Goal: Obtain resource: Obtain resource

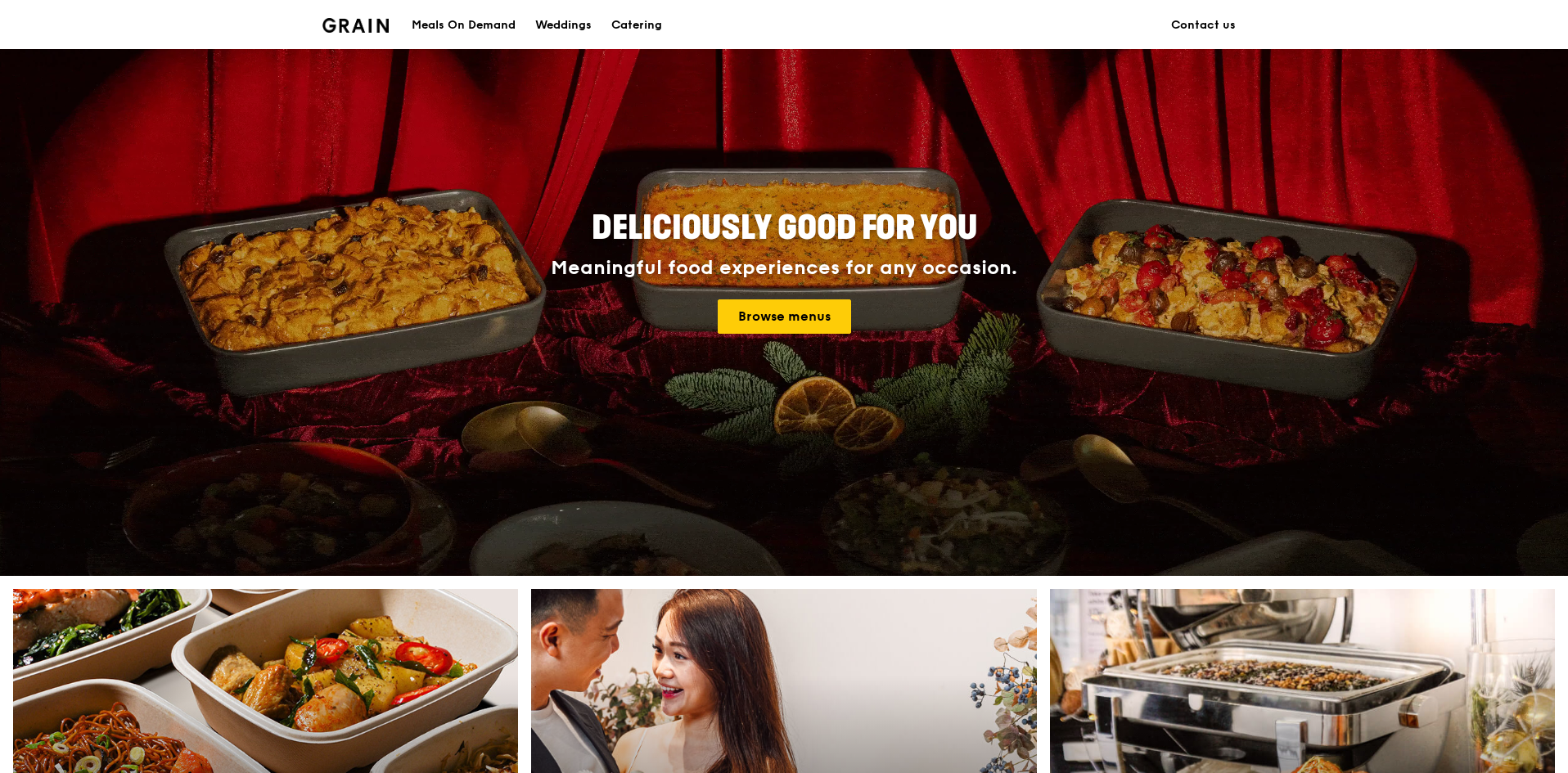
scroll to position [137, 0]
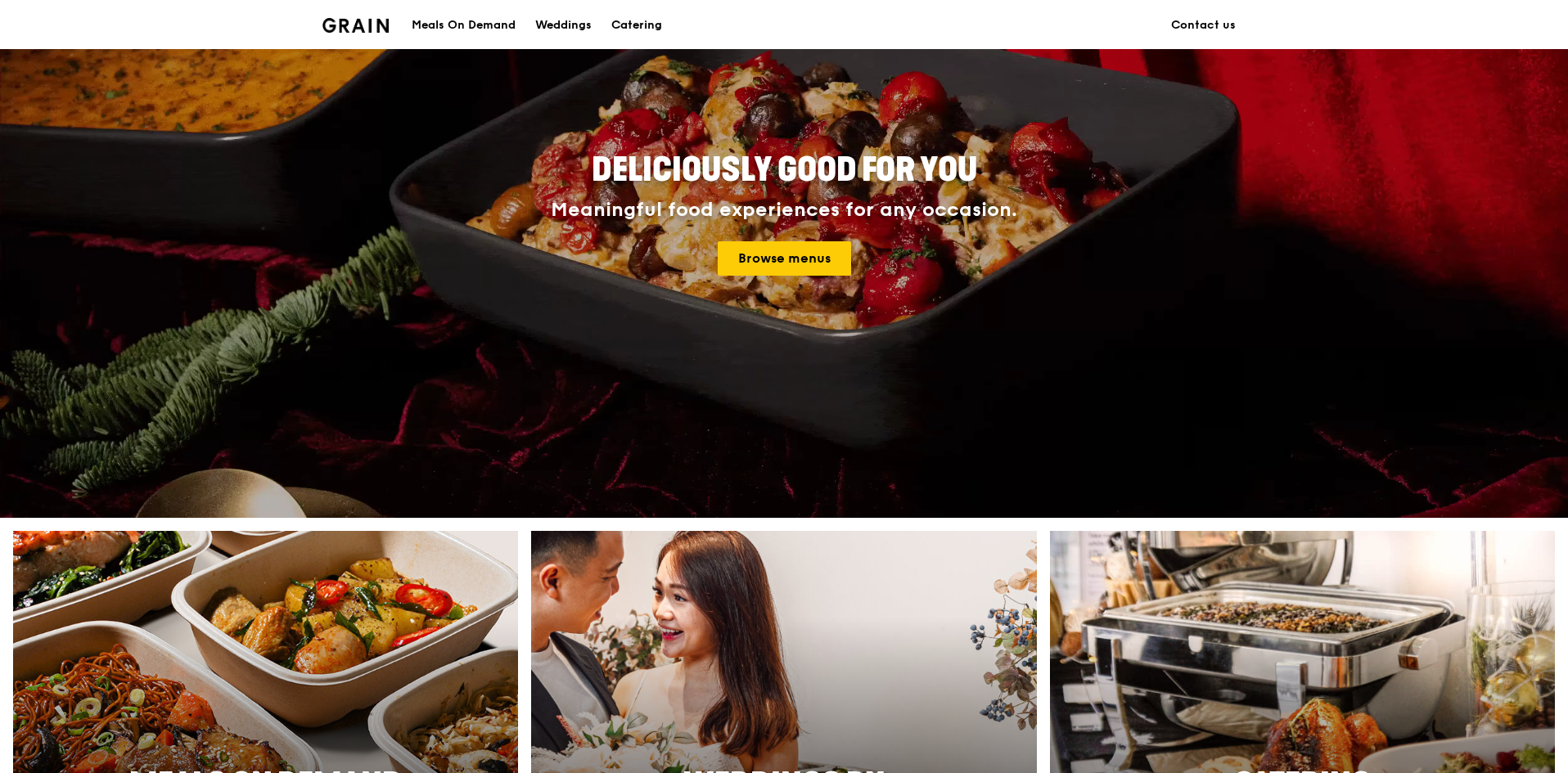
click at [637, 26] on div "Catering" at bounding box center [637, 25] width 51 height 49
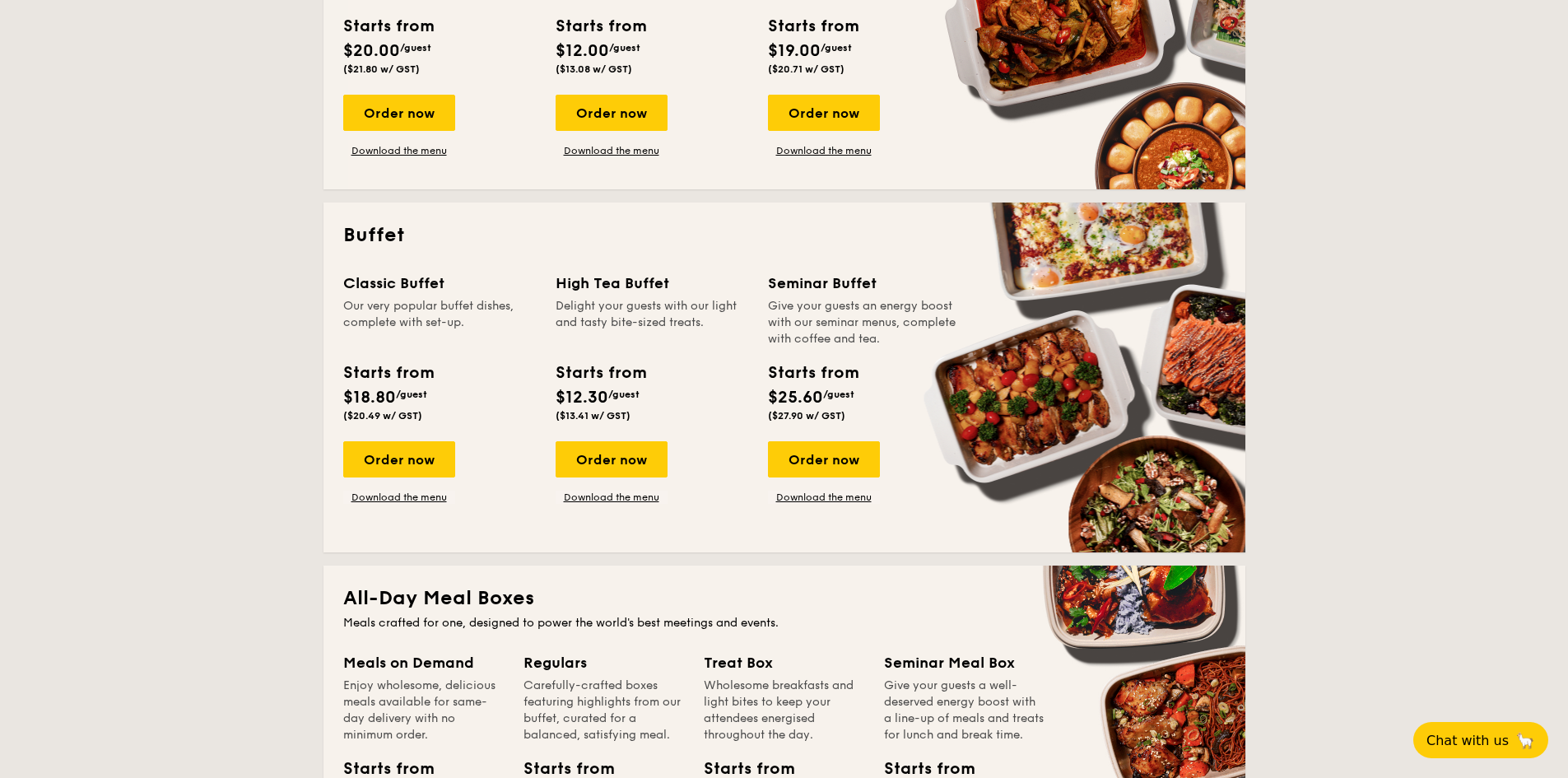
scroll to position [549, 0]
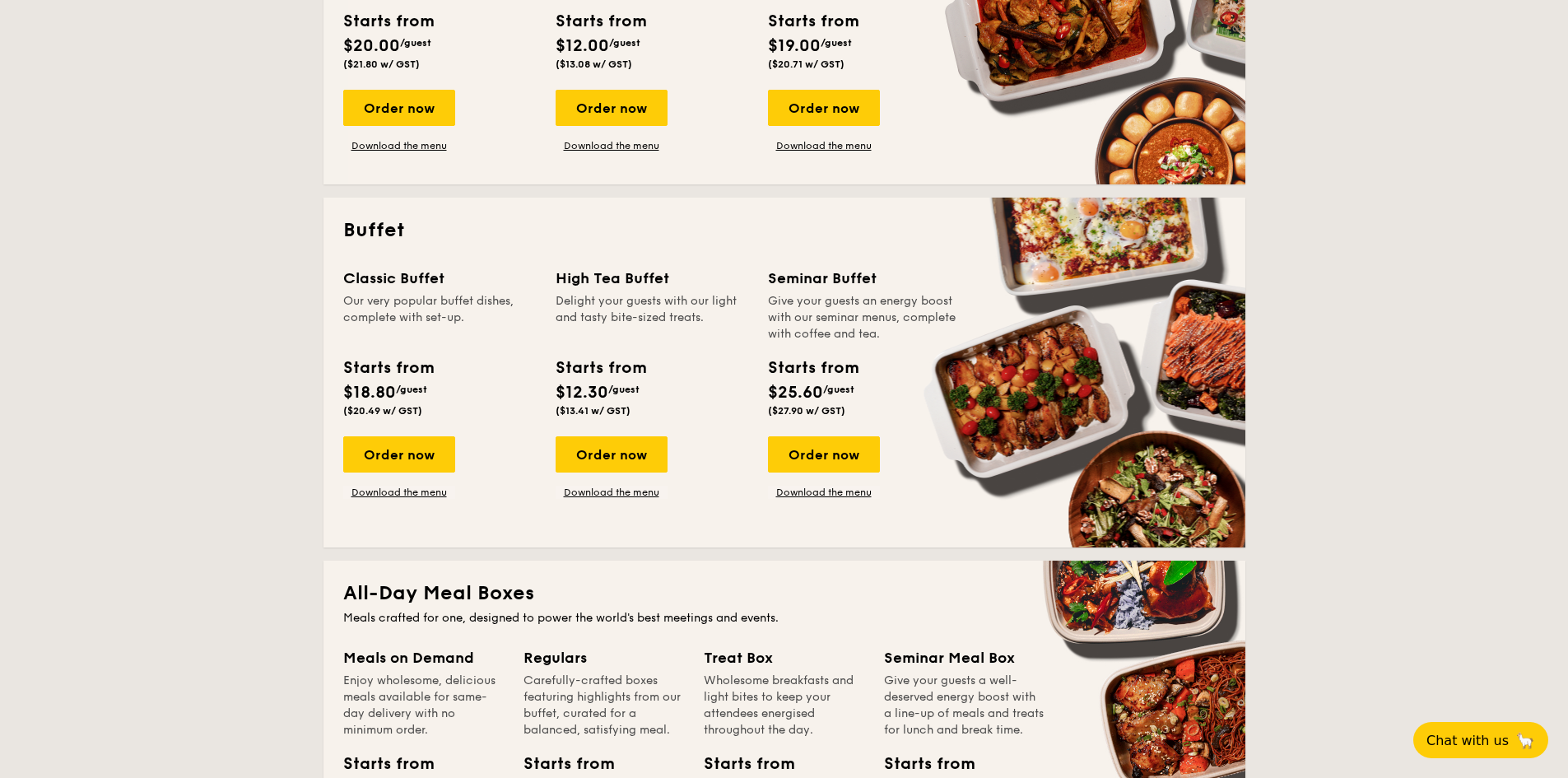
click at [822, 313] on div "Give your guests an energy boost with our seminar menus, complete with coffee a…" at bounding box center [864, 318] width 193 height 49
click at [573, 302] on div "Delight your guests with our light and tasty bite-sized treats." at bounding box center [652, 318] width 193 height 49
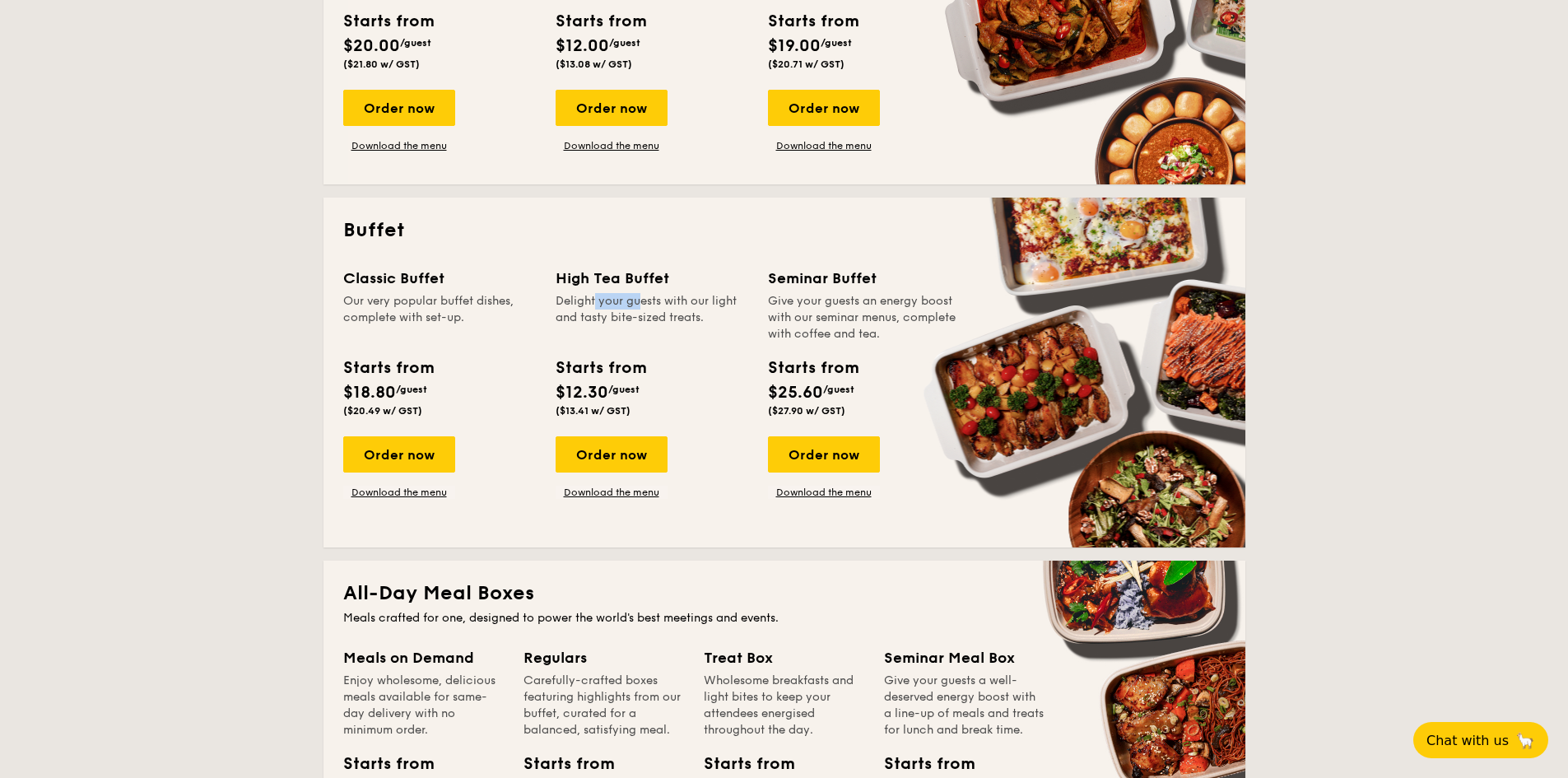
click at [573, 302] on div "Delight your guests with our light and tasty bite-sized treats." at bounding box center [652, 318] width 193 height 49
click at [402, 498] on link "Download the menu" at bounding box center [400, 493] width 112 height 13
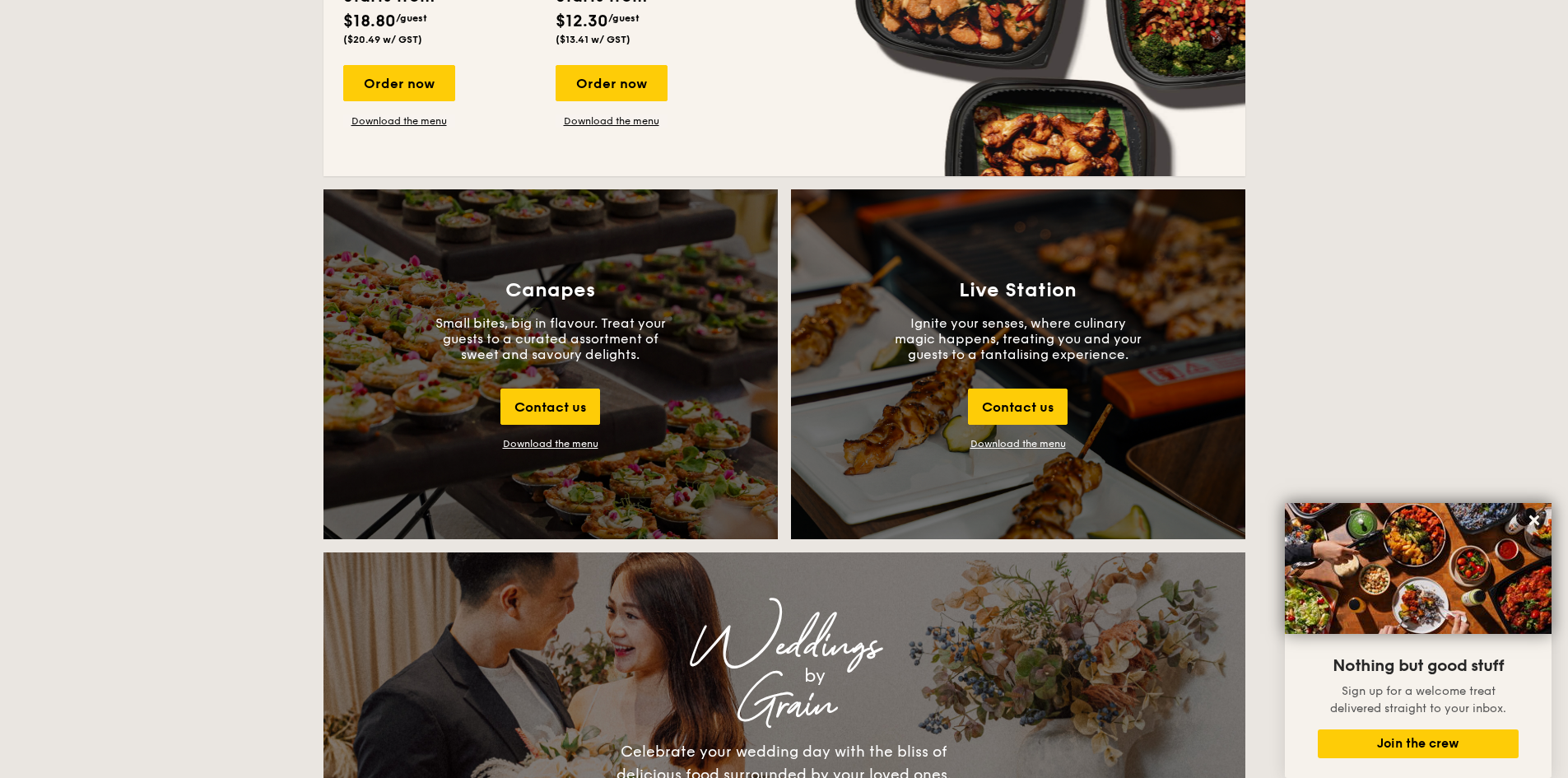
scroll to position [2197, 0]
